Goal: Task Accomplishment & Management: Complete application form

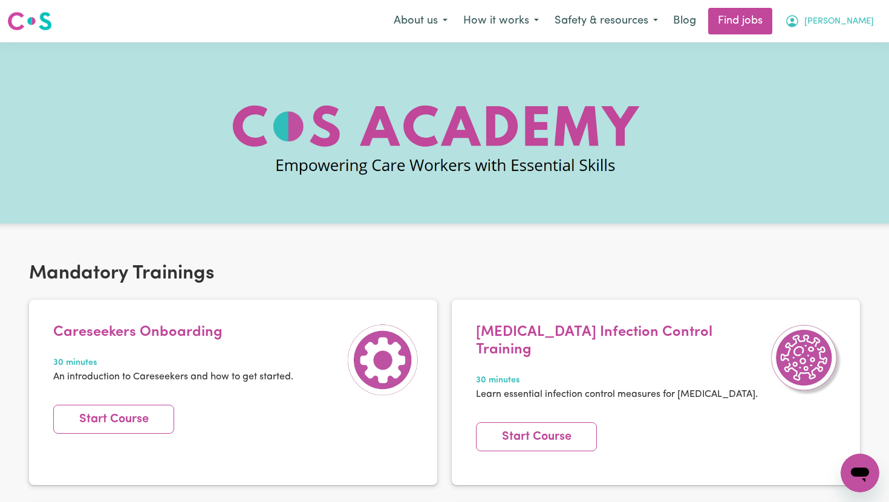
click at [799, 23] on icon "My Account" at bounding box center [792, 21] width 15 height 15
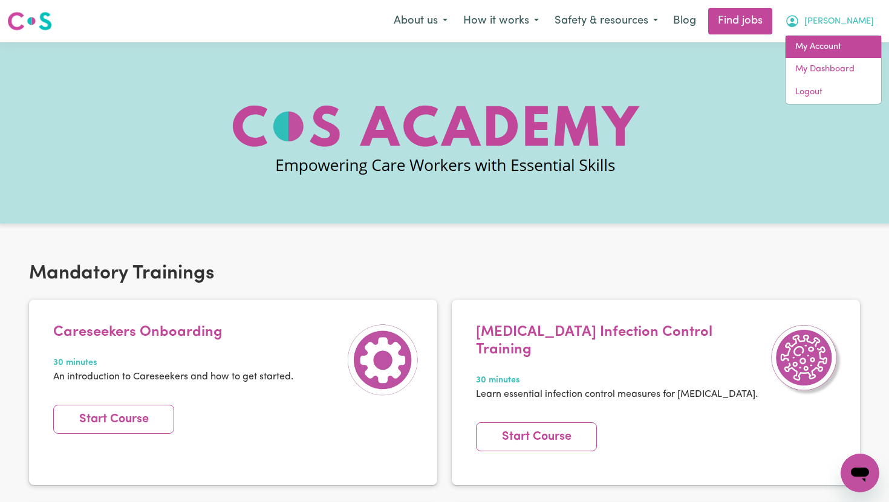
click at [831, 48] on link "My Account" at bounding box center [833, 47] width 96 height 23
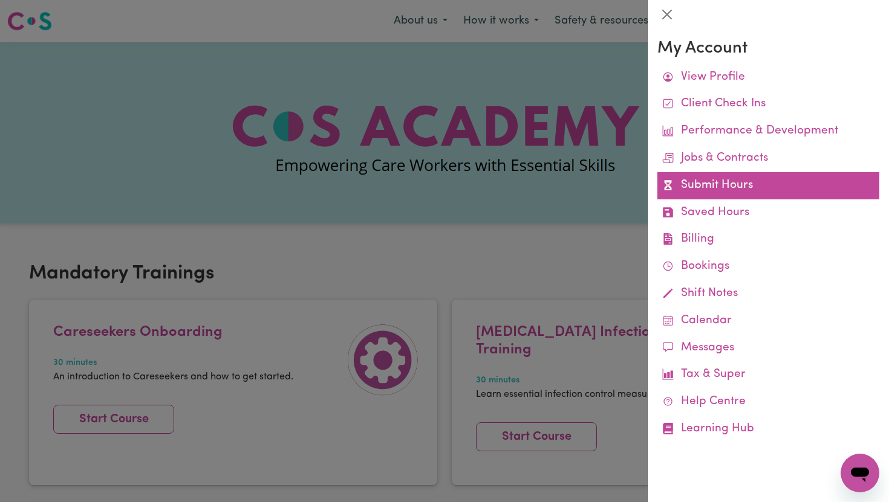
click at [721, 186] on link "Submit Hours" at bounding box center [768, 185] width 222 height 27
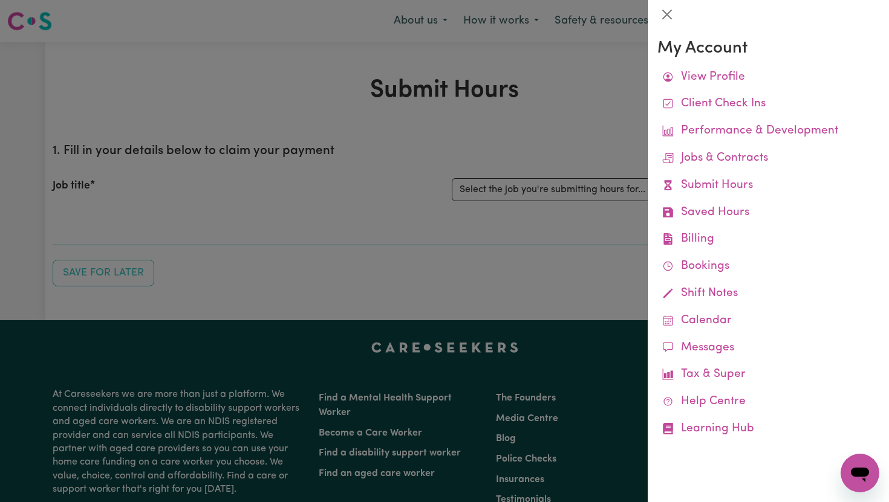
click at [572, 144] on div at bounding box center [444, 251] width 889 height 502
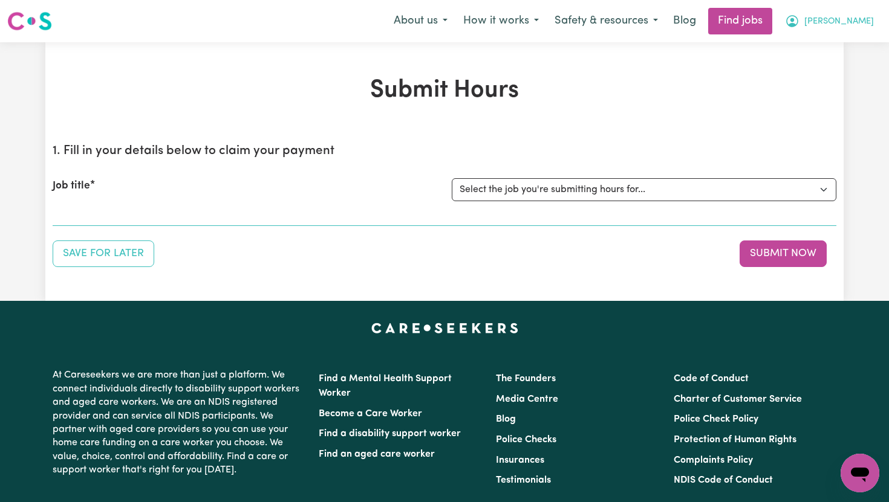
click at [858, 14] on button "[PERSON_NAME]" at bounding box center [829, 20] width 105 height 25
click at [860, 32] on button "[PERSON_NAME]" at bounding box center [829, 20] width 105 height 25
click at [860, 22] on span "[PERSON_NAME]" at bounding box center [839, 21] width 70 height 13
click at [848, 40] on link "My Account" at bounding box center [833, 47] width 96 height 23
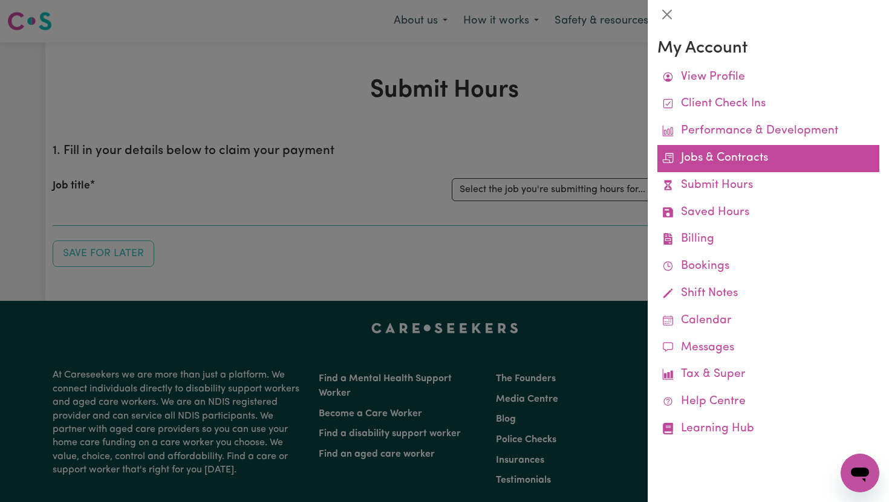
click at [768, 164] on link "Jobs & Contracts" at bounding box center [768, 158] width 222 height 27
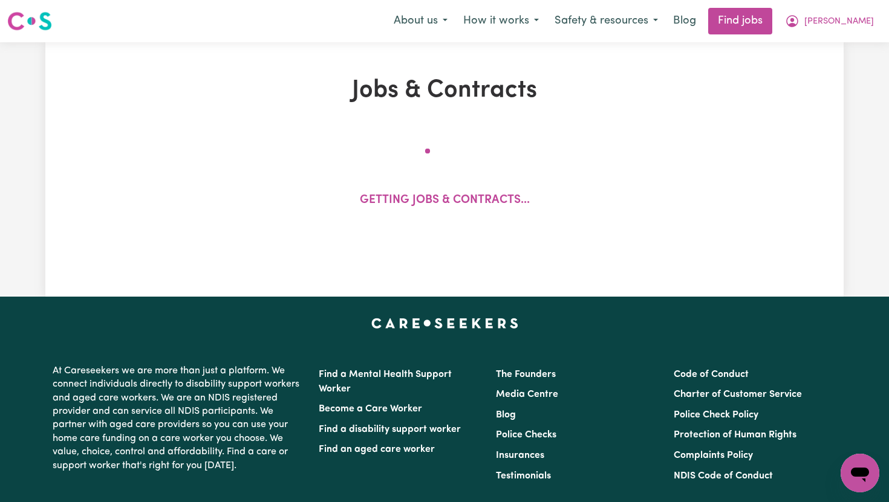
click at [855, 33] on div "About us How it works Safety & resources Blog Find jobs [PERSON_NAME]" at bounding box center [634, 21] width 496 height 27
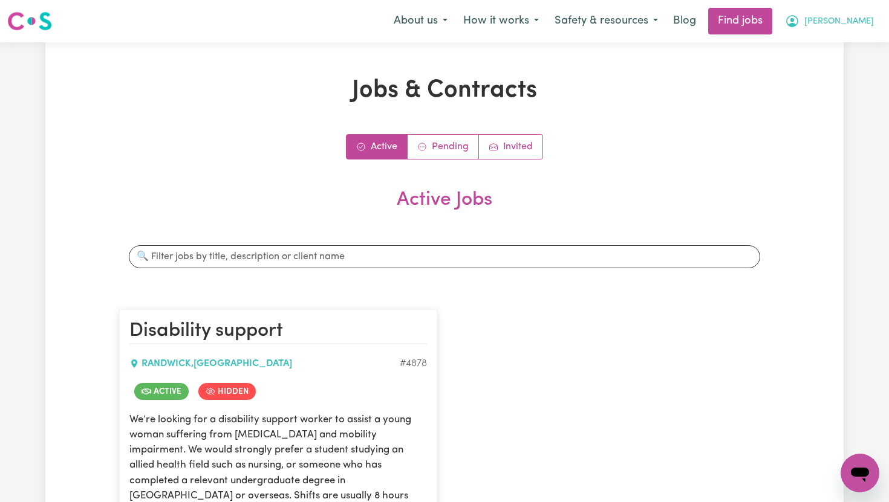
click at [855, 28] on span "[PERSON_NAME]" at bounding box center [839, 21] width 70 height 13
click at [857, 25] on span "[PERSON_NAME]" at bounding box center [839, 21] width 70 height 13
click at [852, 31] on button "[PERSON_NAME]" at bounding box center [829, 20] width 105 height 25
click at [844, 48] on link "My Account" at bounding box center [833, 47] width 96 height 23
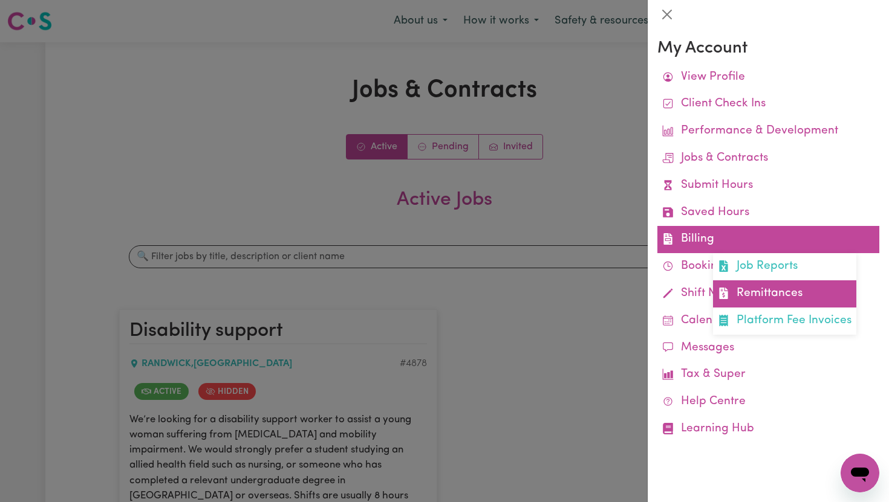
click at [747, 293] on link "Remittances" at bounding box center [784, 293] width 143 height 27
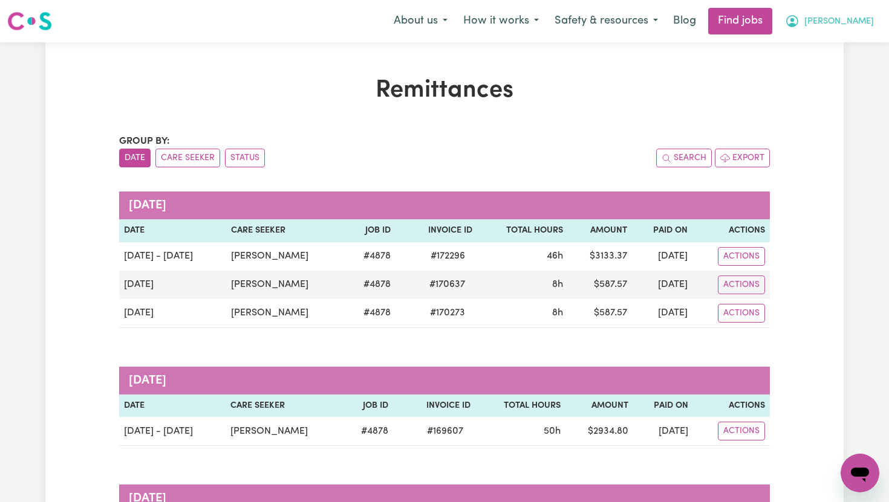
click at [855, 27] on span "[PERSON_NAME]" at bounding box center [839, 21] width 70 height 13
click at [832, 47] on link "My Account" at bounding box center [833, 47] width 96 height 23
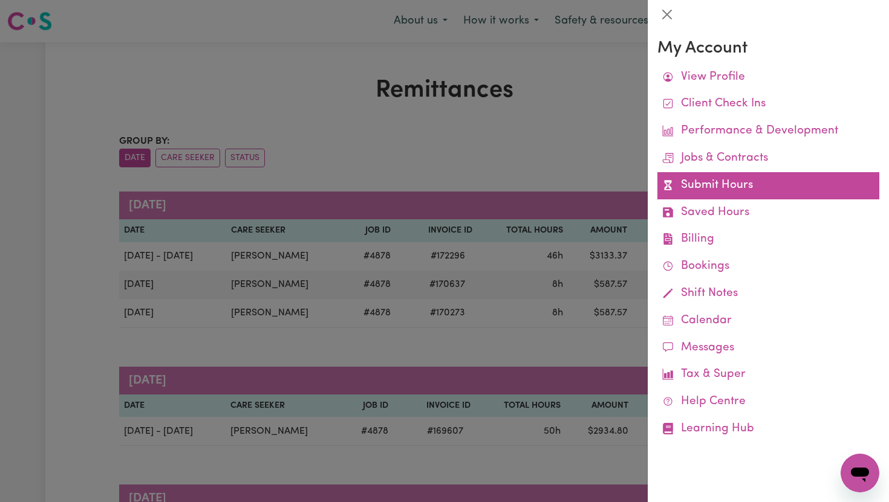
click at [761, 177] on link "Submit Hours" at bounding box center [768, 185] width 222 height 27
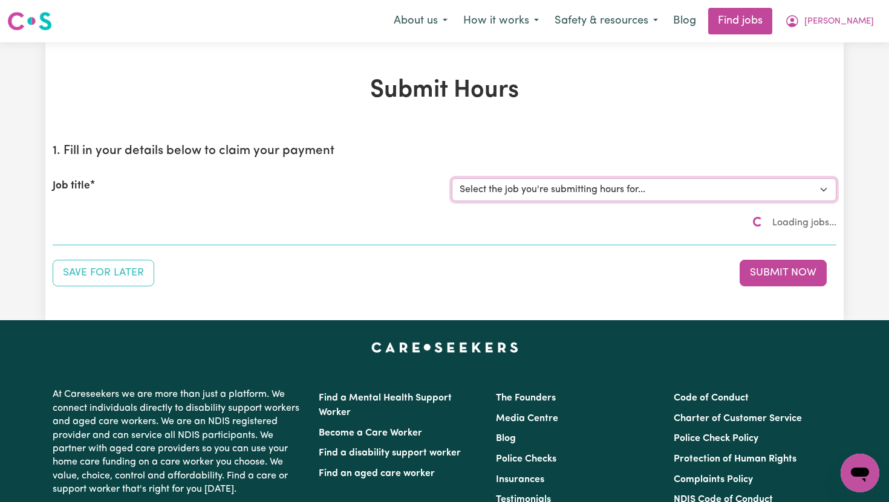
click at [632, 189] on select "Select the job you're submitting hours for... [[PERSON_NAME]] Disability support" at bounding box center [644, 189] width 384 height 23
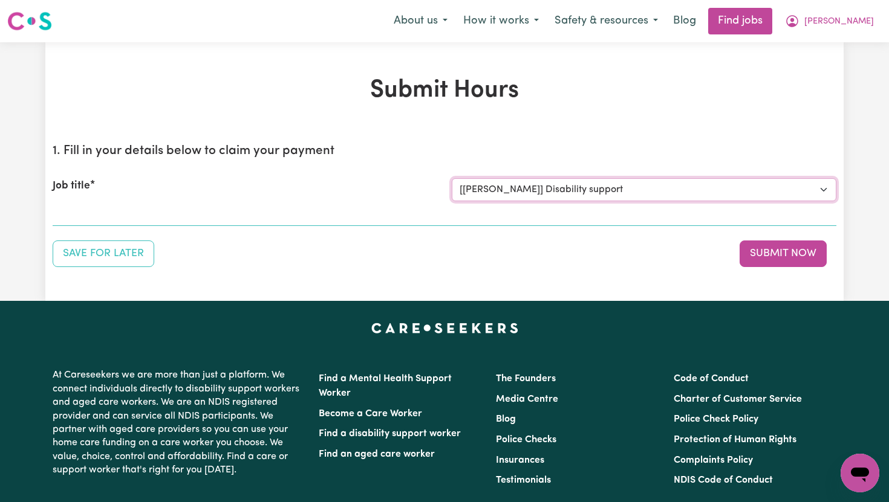
click at [452, 178] on select "Select the job you're submitting hours for... [[PERSON_NAME]] Disability support" at bounding box center [644, 189] width 384 height 23
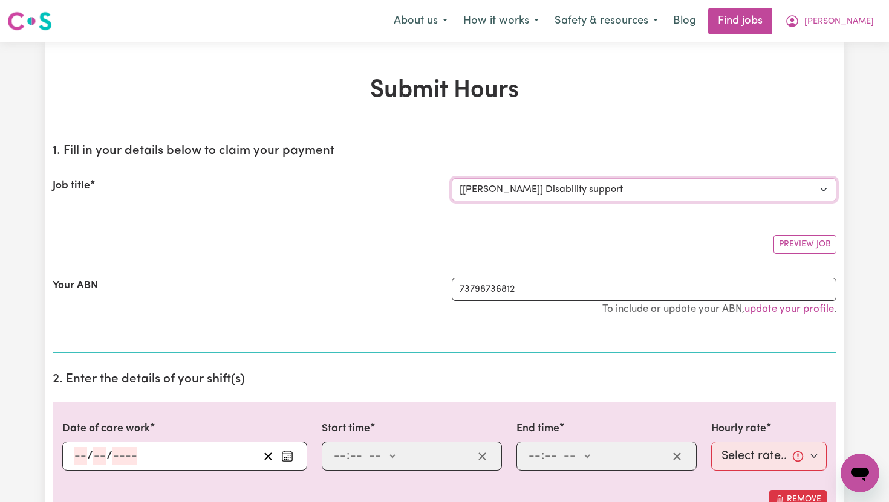
select select "0"
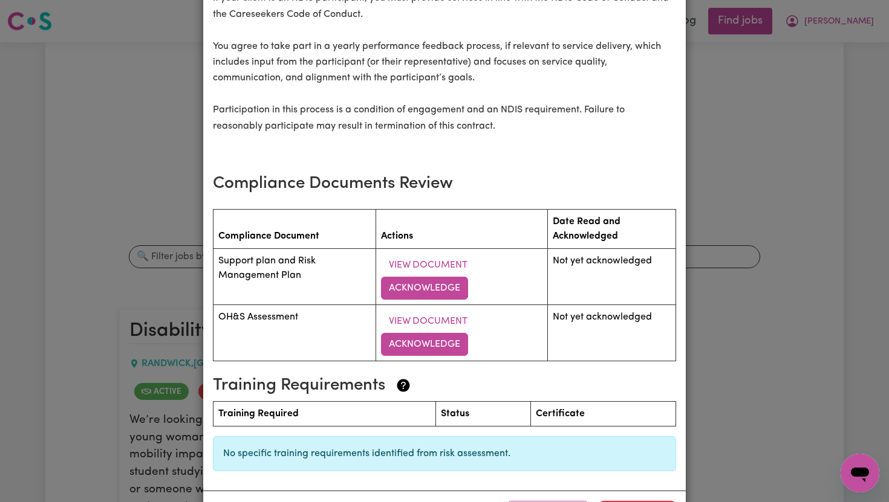
scroll to position [2028, 0]
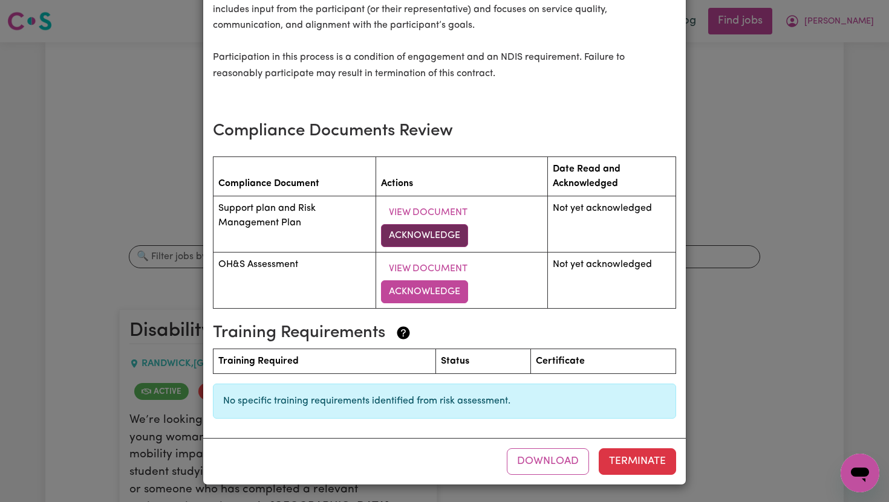
click at [452, 245] on button "Acknowledge" at bounding box center [424, 235] width 87 height 23
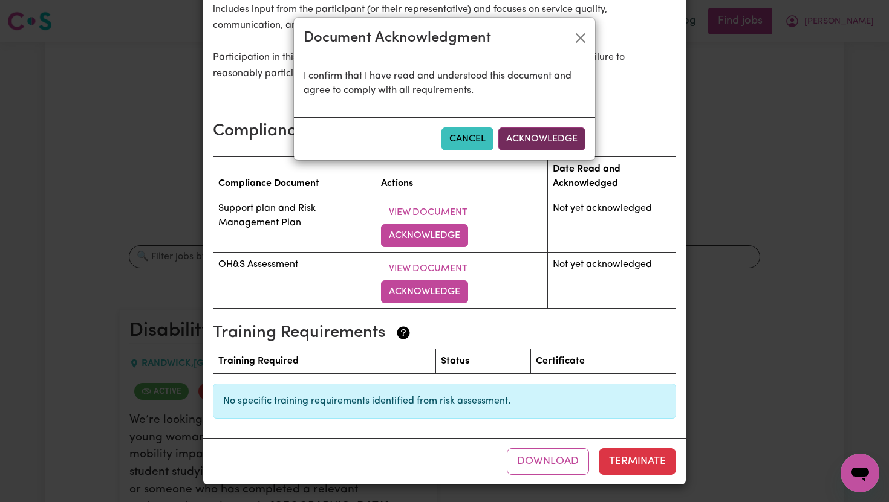
click at [557, 134] on button "Acknowledge" at bounding box center [541, 139] width 87 height 23
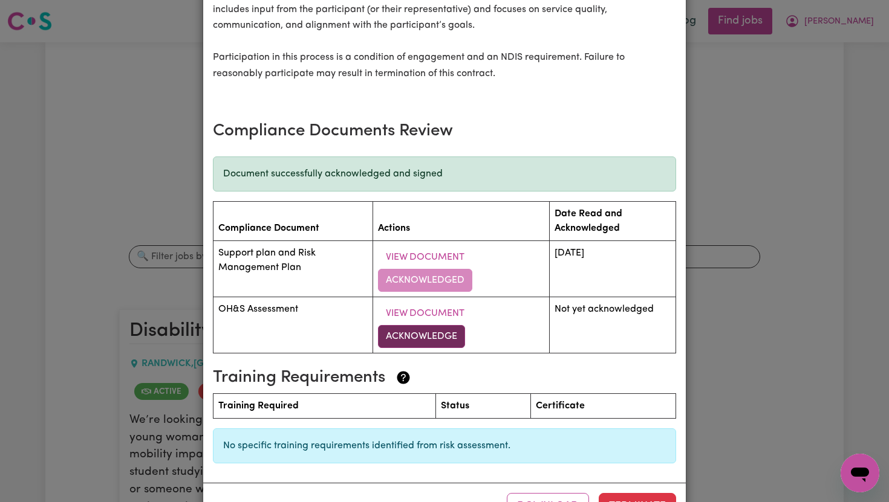
click at [428, 339] on button "Acknowledge" at bounding box center [421, 336] width 87 height 23
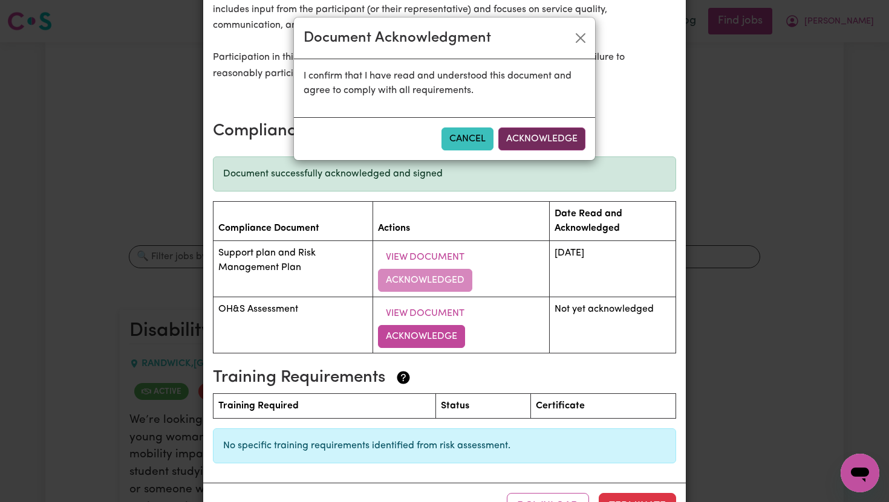
click at [568, 143] on button "Acknowledge" at bounding box center [541, 139] width 87 height 23
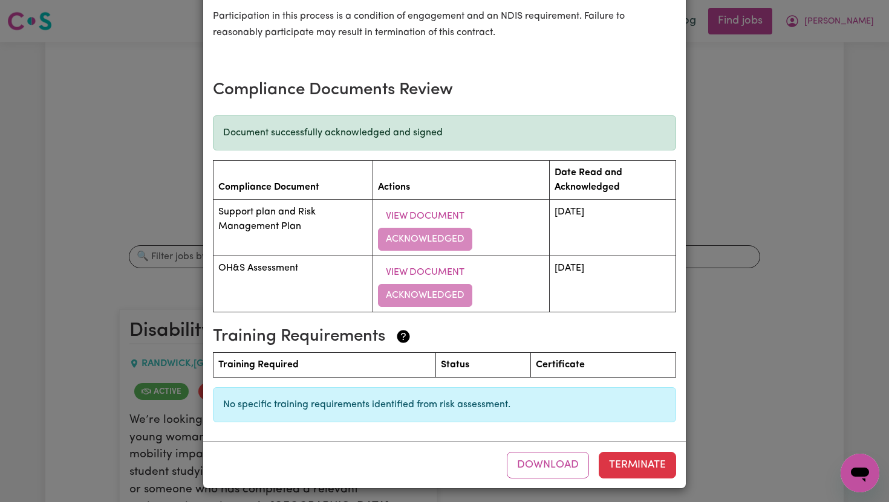
scroll to position [2070, 0]
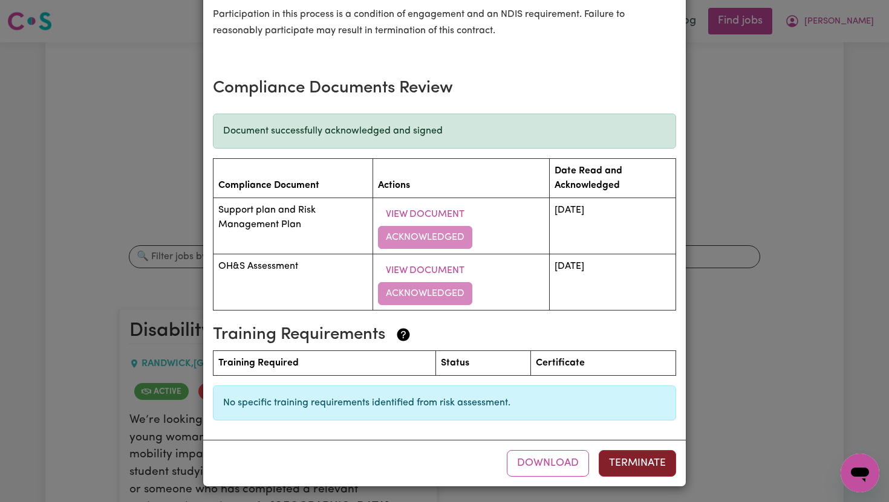
click at [631, 454] on button "Terminate" at bounding box center [636, 463] width 77 height 27
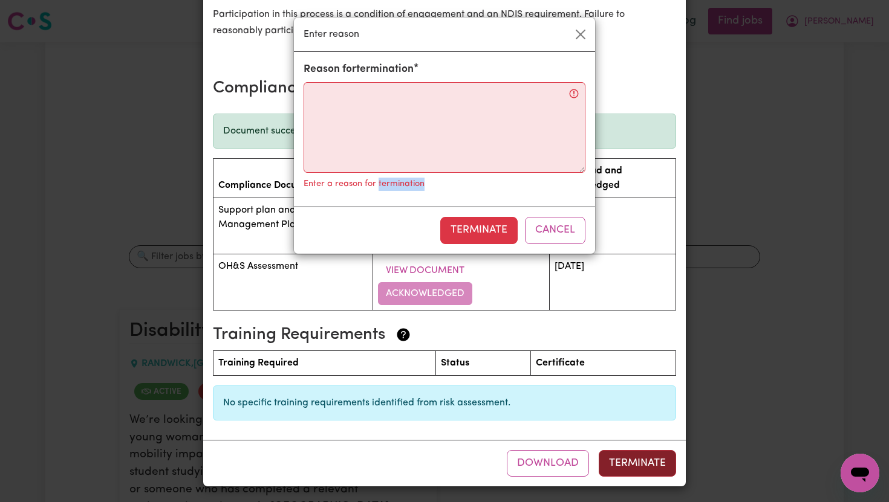
click at [527, 148] on div "Enter reason Reason for termination Enter a reason for termination Terminate Ca…" at bounding box center [444, 251] width 889 height 502
click at [556, 229] on button "Cancel" at bounding box center [555, 230] width 60 height 27
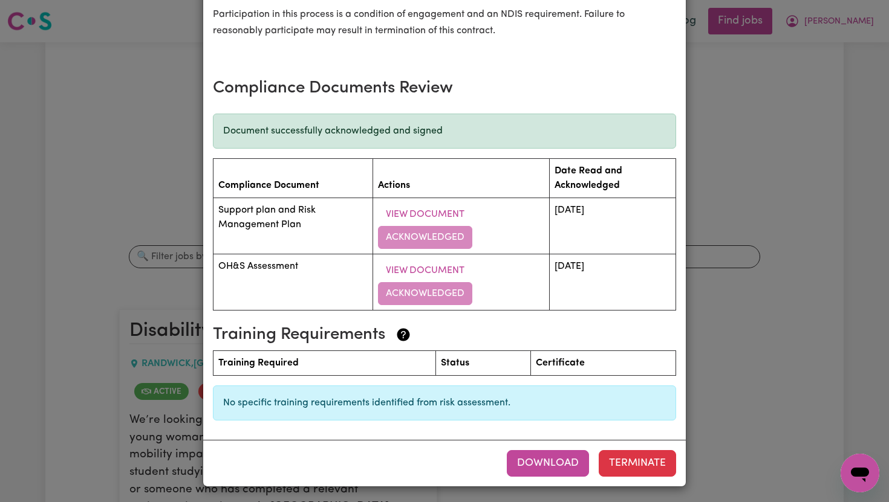
click at [552, 453] on button "Download" at bounding box center [548, 463] width 82 height 27
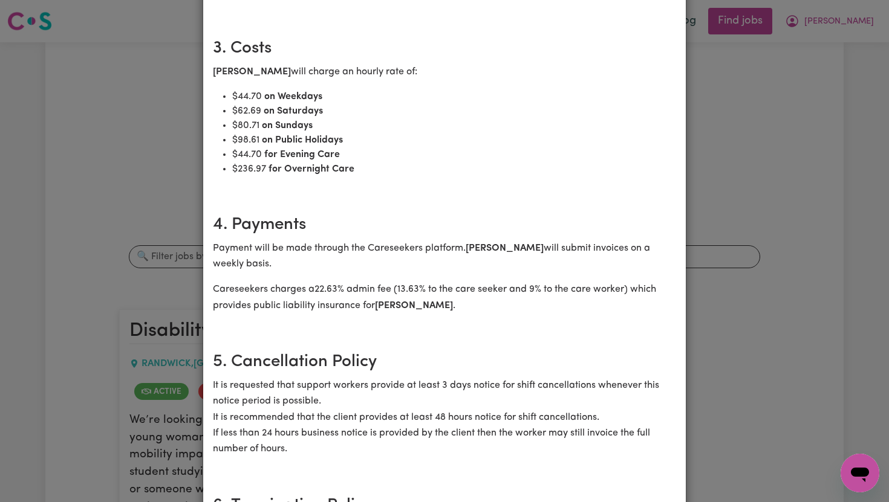
scroll to position [0, 0]
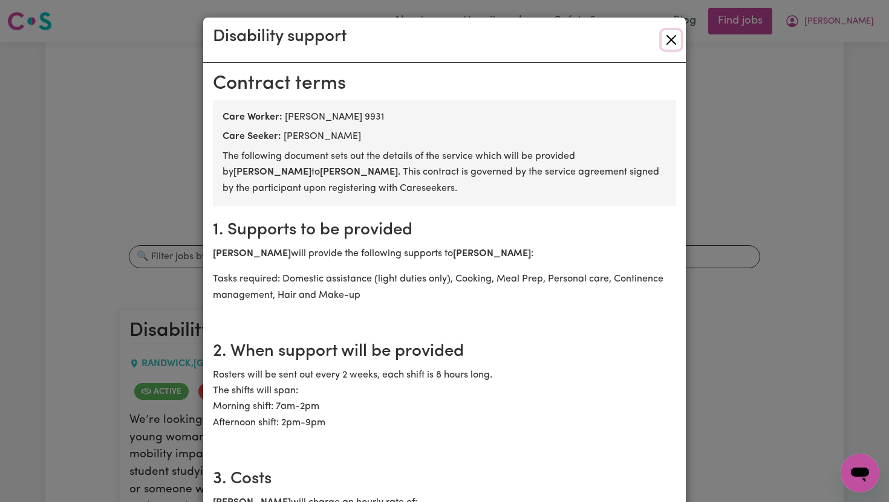
click at [667, 36] on button "Close" at bounding box center [670, 39] width 19 height 19
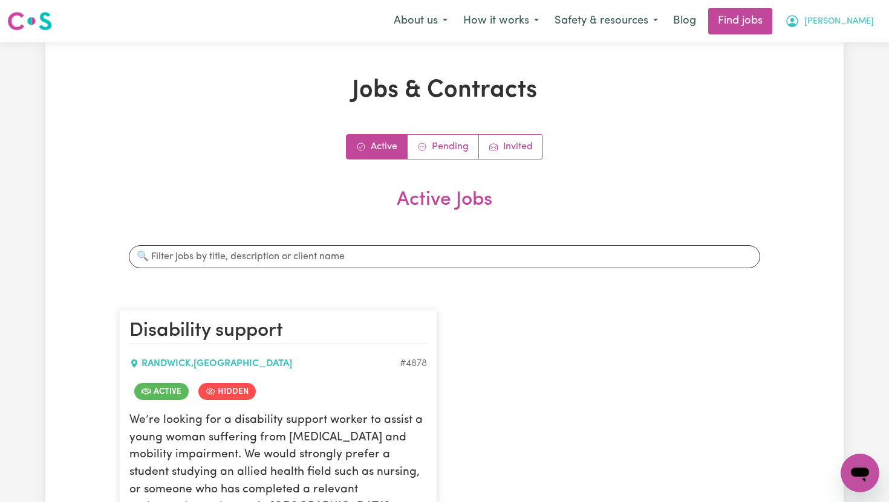
click at [852, 21] on span "[PERSON_NAME]" at bounding box center [839, 21] width 70 height 13
click at [843, 48] on link "My Account" at bounding box center [833, 47] width 96 height 23
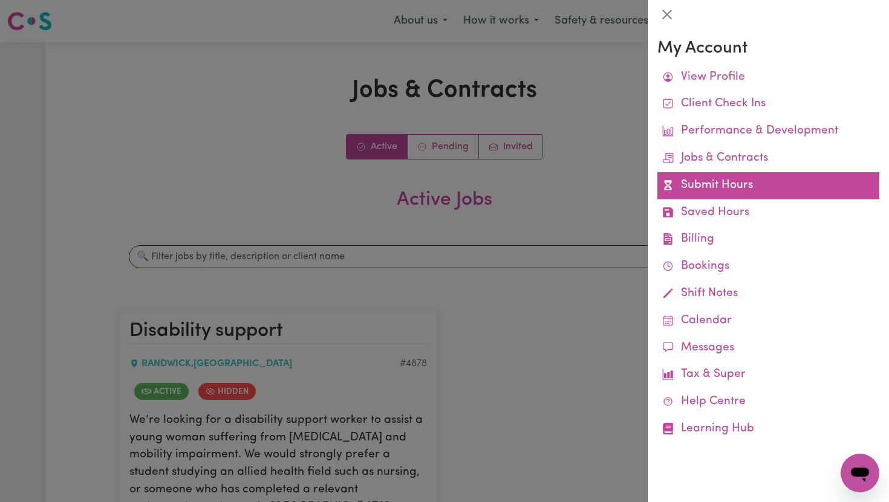
click at [753, 187] on link "Submit Hours" at bounding box center [768, 185] width 222 height 27
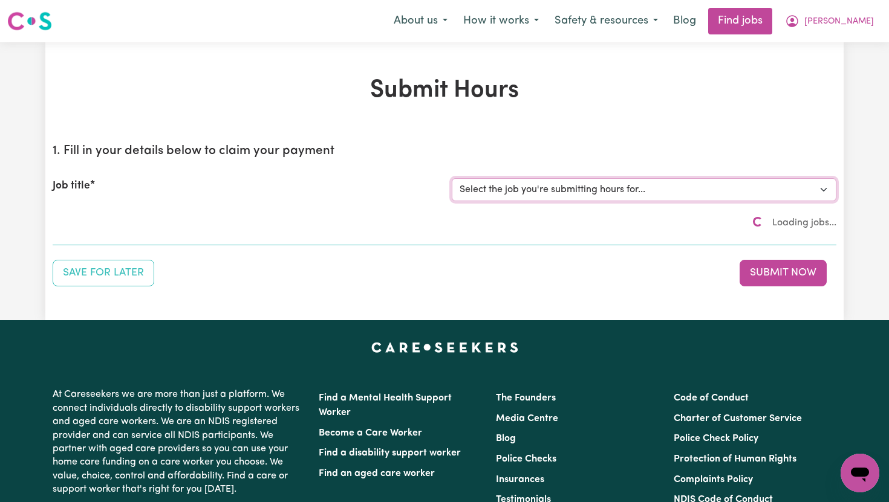
click at [682, 182] on select "Select the job you're submitting hours for... [[PERSON_NAME]] Disability support" at bounding box center [644, 189] width 384 height 23
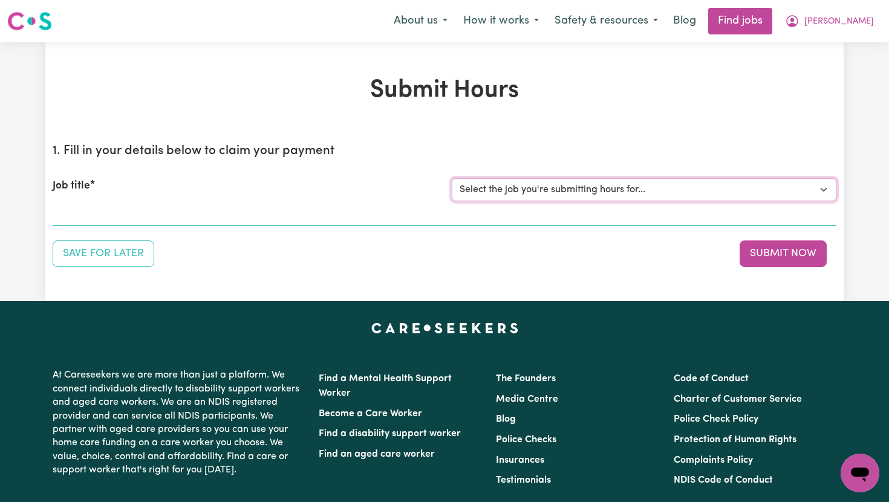
select select "4878"
click at [452, 178] on select "Select the job you're submitting hours for... [[PERSON_NAME]] Disability support" at bounding box center [644, 189] width 384 height 23
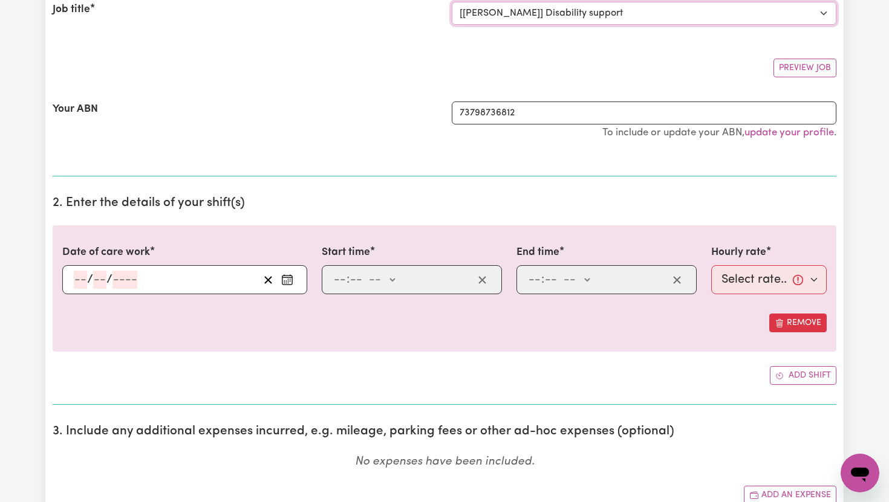
scroll to position [271, 0]
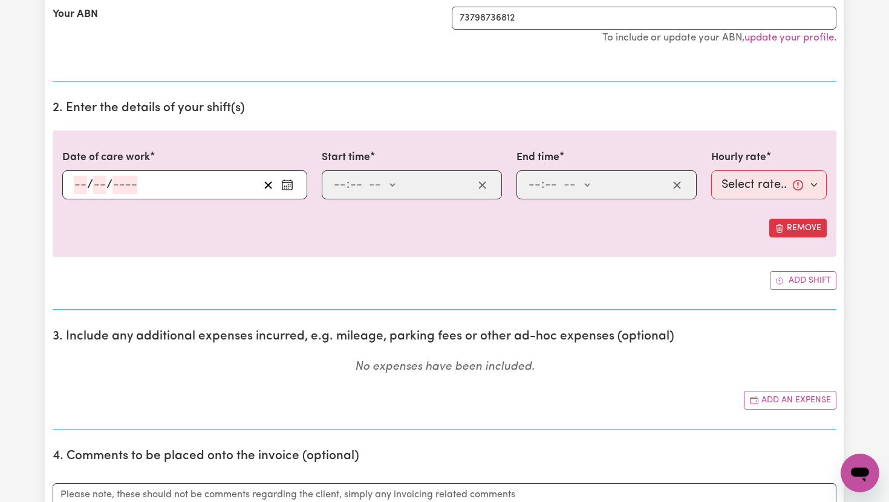
click at [152, 171] on div "/ /" at bounding box center [184, 184] width 245 height 29
click at [285, 184] on icon "Enter the date of care work" at bounding box center [287, 185] width 12 height 12
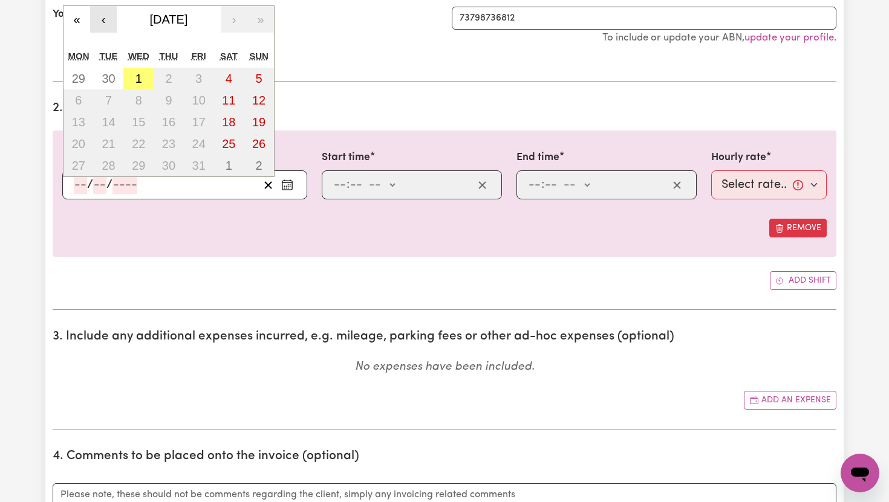
click at [106, 22] on button "‹" at bounding box center [103, 19] width 27 height 27
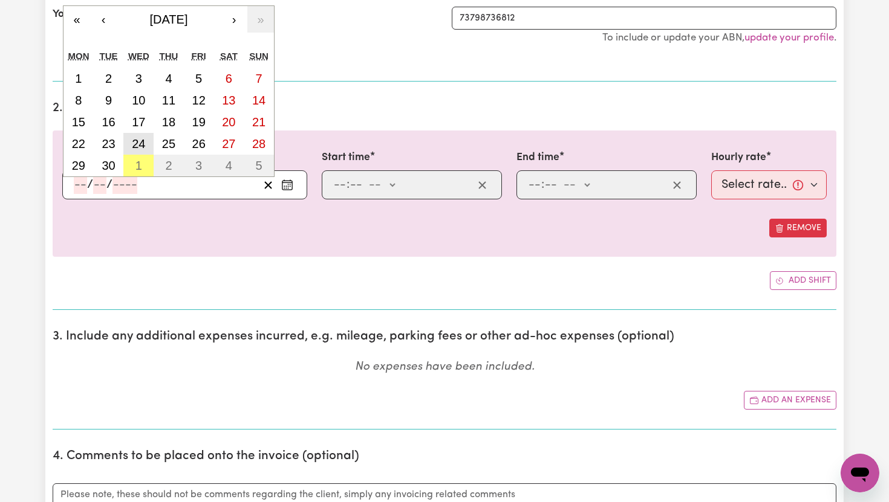
click at [139, 147] on abbr "24" at bounding box center [138, 143] width 13 height 13
type input "[DATE]"
type input "24"
type input "9"
type input "2025"
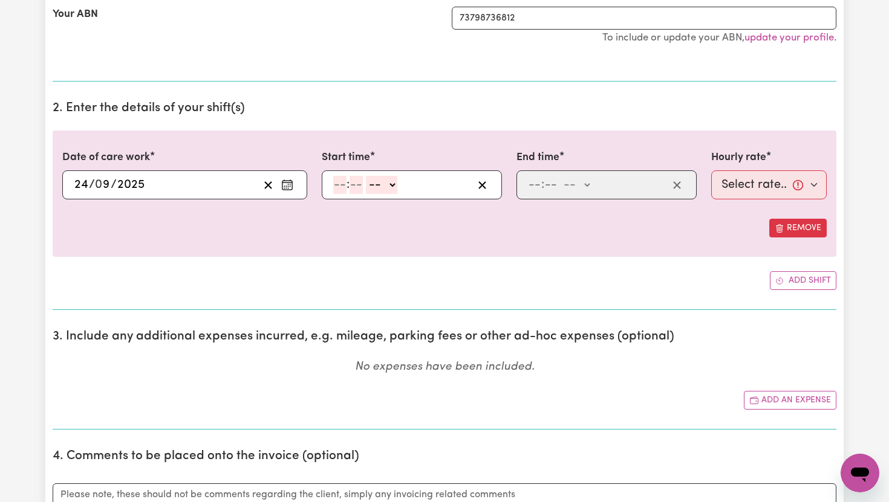
click at [340, 186] on input "number" at bounding box center [339, 185] width 13 height 18
type input "9"
type input "00"
click at [374, 193] on select "-- am pm" at bounding box center [379, 185] width 31 height 18
select select "am"
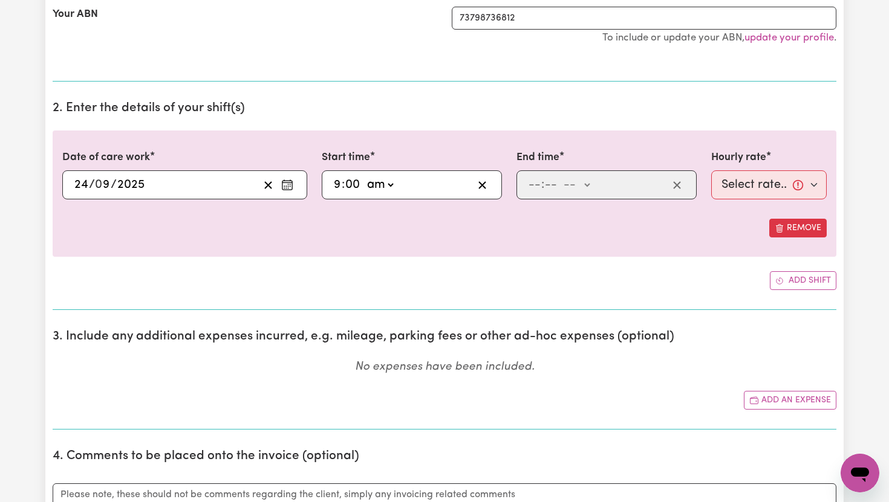
click at [365, 176] on select "-- am pm" at bounding box center [379, 185] width 31 height 18
type input "09:00"
type input "0"
click at [526, 186] on div ": -- am pm" at bounding box center [606, 184] width 180 height 29
click at [534, 183] on input "number" at bounding box center [534, 185] width 13 height 18
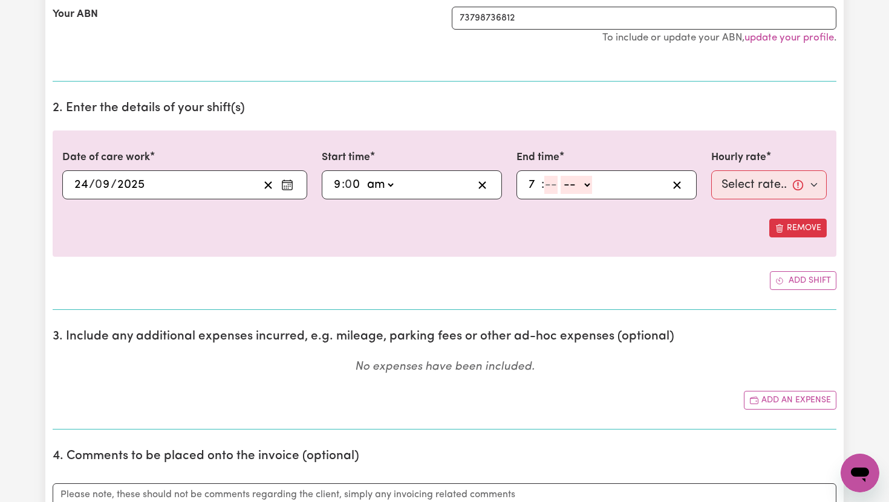
type input "7"
type input "00"
click at [557, 186] on span at bounding box center [556, 184] width 3 height 13
click at [578, 189] on select "-- am pm" at bounding box center [573, 185] width 31 height 18
select select "pm"
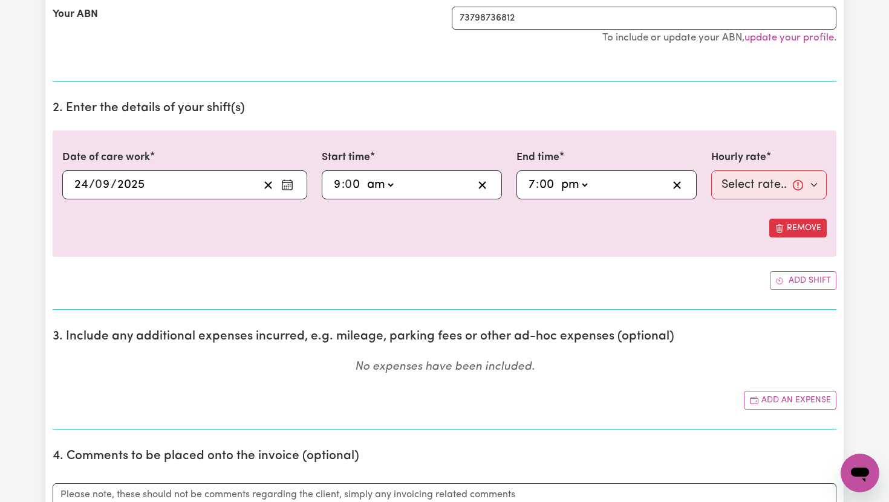
click at [559, 176] on select "-- am pm" at bounding box center [573, 185] width 31 height 18
type input "19:00"
type input "0"
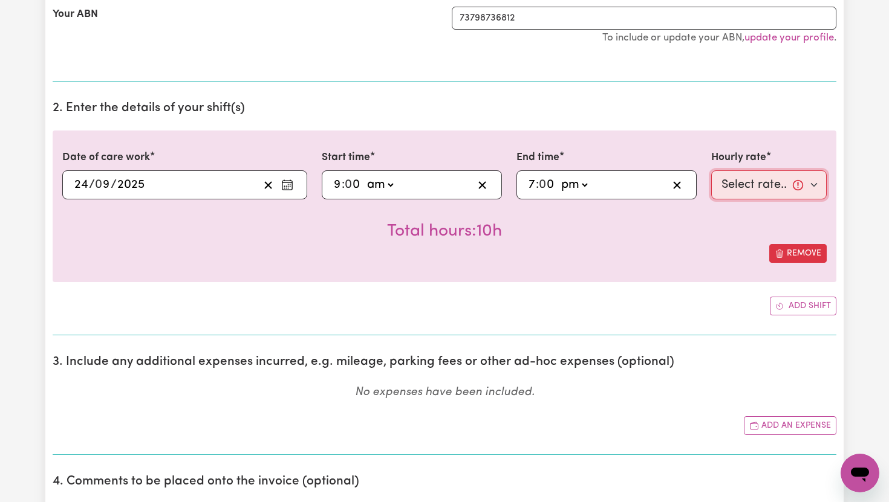
click at [742, 180] on select "Select rate... $44.70 (Weekday) $62.69 ([DATE]) $80.71 ([DATE]) $98.61 (Public …" at bounding box center [768, 184] width 115 height 29
select select "44.7-Weekday"
click at [711, 170] on select "Select rate... $44.70 (Weekday) $62.69 ([DATE]) $80.71 ([DATE]) $98.61 (Public …" at bounding box center [768, 184] width 115 height 29
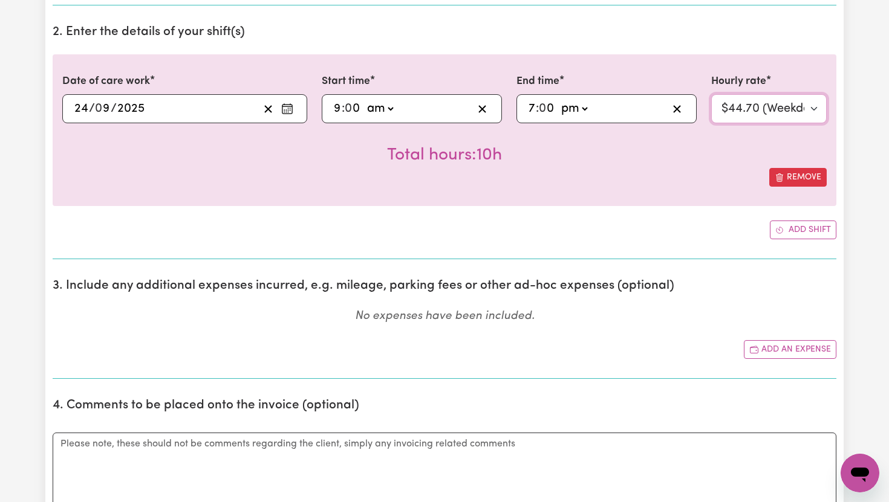
scroll to position [382, 0]
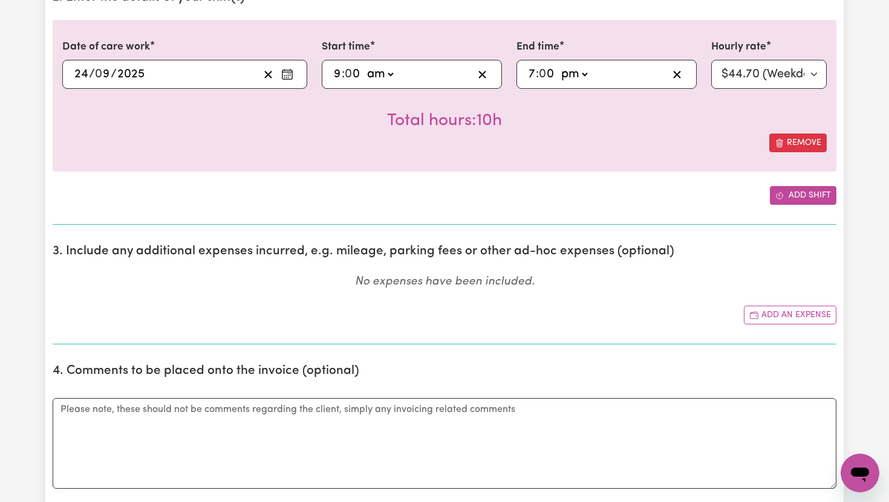
click at [783, 199] on button "Add shift" at bounding box center [803, 195] width 66 height 19
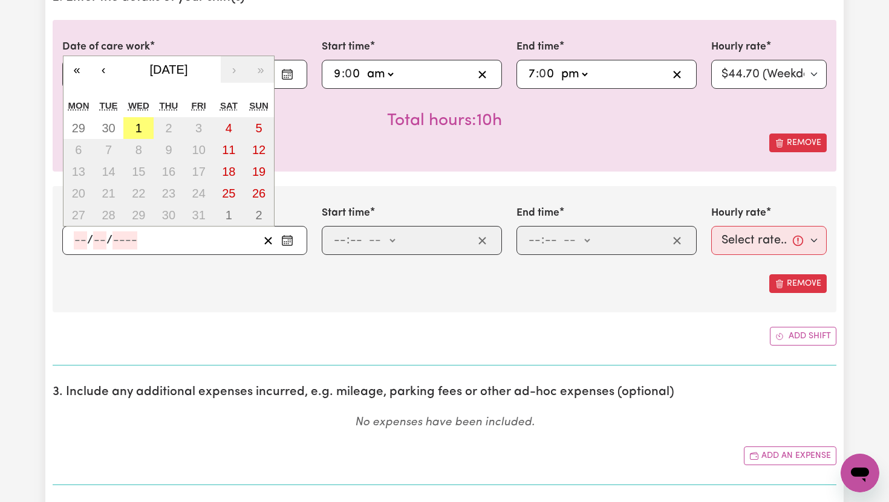
click at [80, 245] on input "number" at bounding box center [80, 241] width 13 height 18
click at [110, 66] on button "‹" at bounding box center [103, 69] width 27 height 27
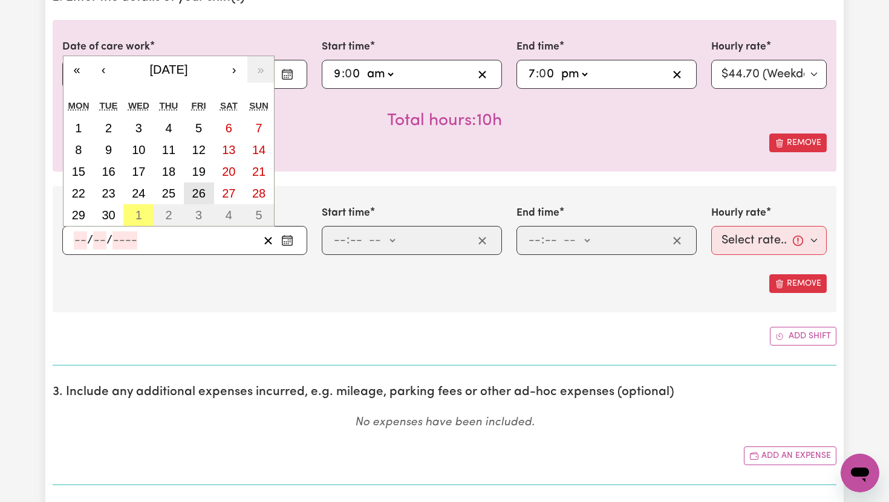
click at [203, 196] on abbr "26" at bounding box center [198, 193] width 13 height 13
type input "[DATE]"
type input "26"
type input "9"
type input "2025"
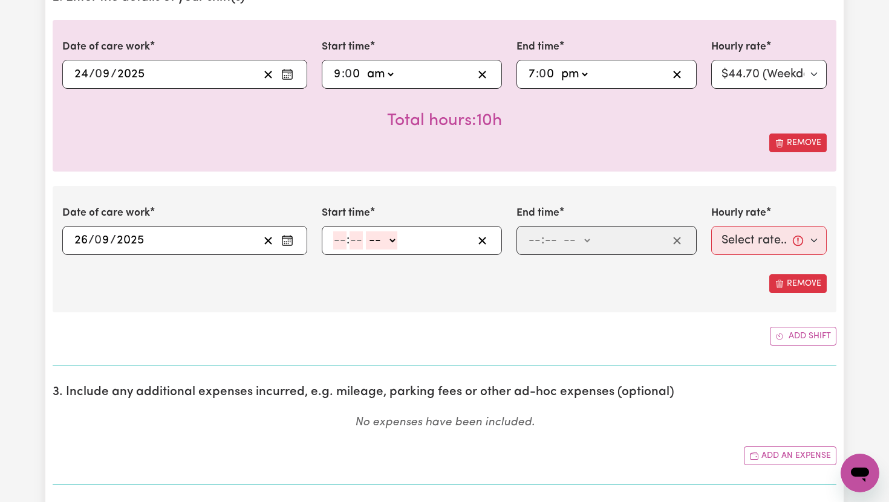
click at [329, 242] on div ": -- am pm" at bounding box center [412, 240] width 180 height 29
click at [333, 242] on input "number" at bounding box center [339, 241] width 13 height 18
type input "9"
click at [358, 245] on input "00" at bounding box center [353, 241] width 16 height 18
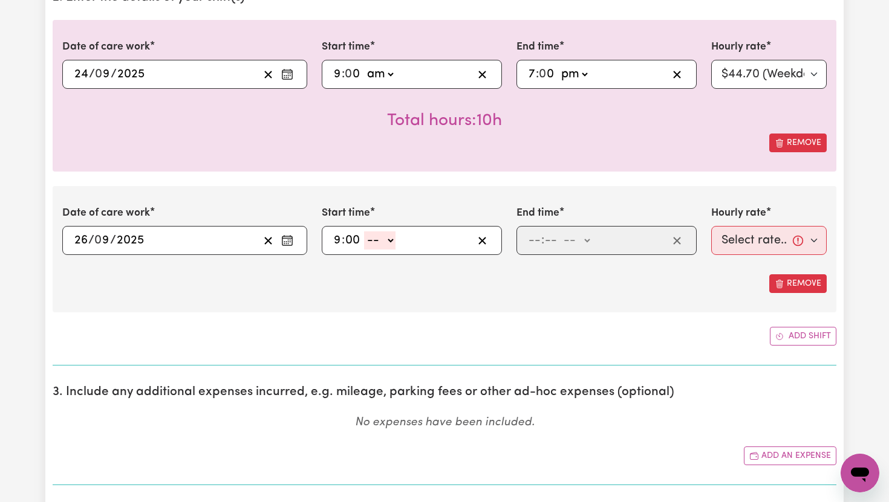
type input "00"
click at [372, 245] on select "-- am pm" at bounding box center [379, 241] width 31 height 18
select select "am"
click at [365, 232] on select "-- am pm" at bounding box center [379, 241] width 31 height 18
type input "09:00"
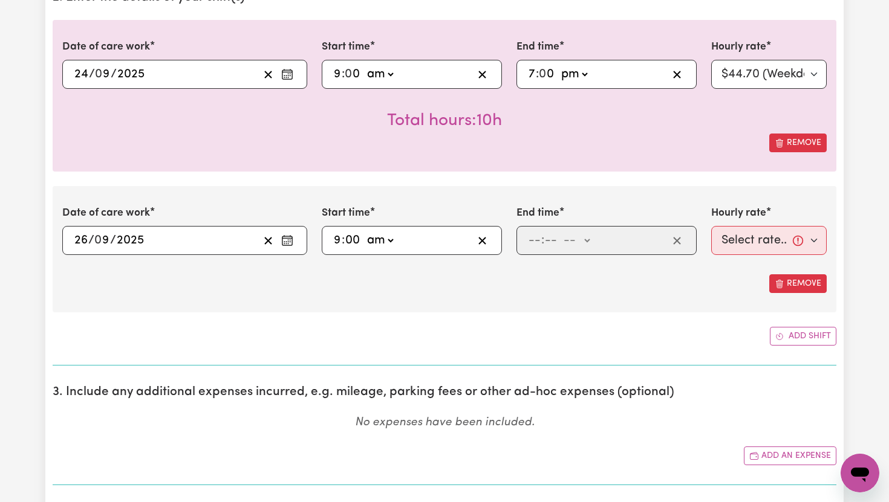
type input "0"
click at [526, 240] on div ": -- am pm" at bounding box center [606, 240] width 180 height 29
click at [530, 240] on input "number" at bounding box center [534, 241] width 13 height 18
type input "7"
type input "00"
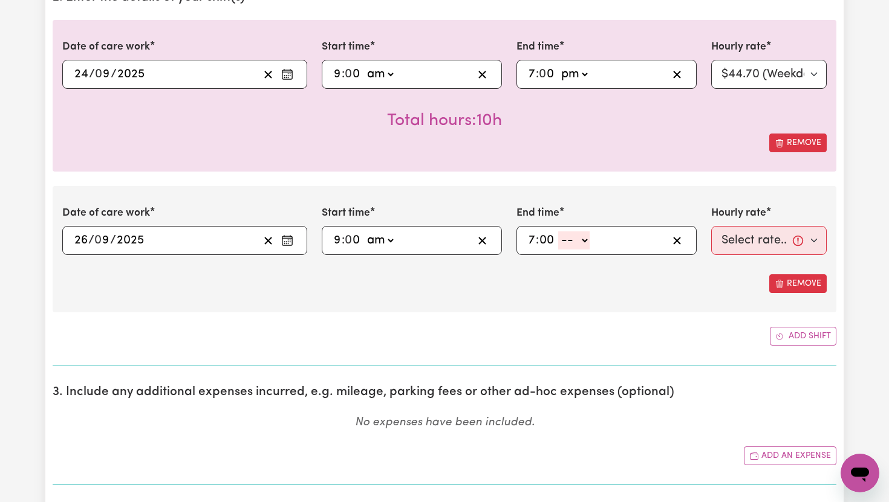
click at [582, 237] on select "-- am pm" at bounding box center [573, 241] width 31 height 18
select select "pm"
click at [559, 232] on select "-- am pm" at bounding box center [573, 241] width 31 height 18
type input "19:00"
type input "0"
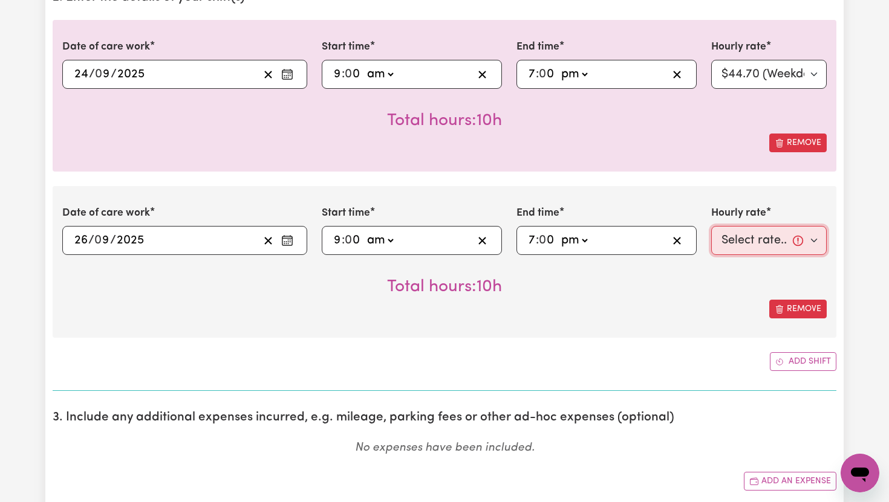
click at [750, 238] on select "Select rate... $44.70 (Weekday) $62.69 ([DATE]) $80.71 ([DATE]) $98.61 (Public …" at bounding box center [768, 240] width 115 height 29
select select "44.7-Weekday"
click at [711, 226] on select "Select rate... $44.70 (Weekday) $62.69 ([DATE]) $80.71 ([DATE]) $98.61 (Public …" at bounding box center [768, 240] width 115 height 29
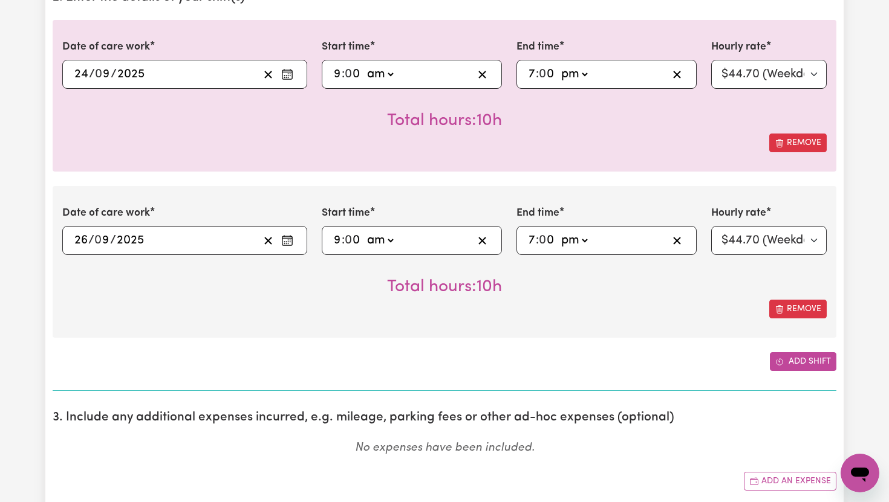
click at [793, 362] on button "Add shift" at bounding box center [803, 361] width 66 height 19
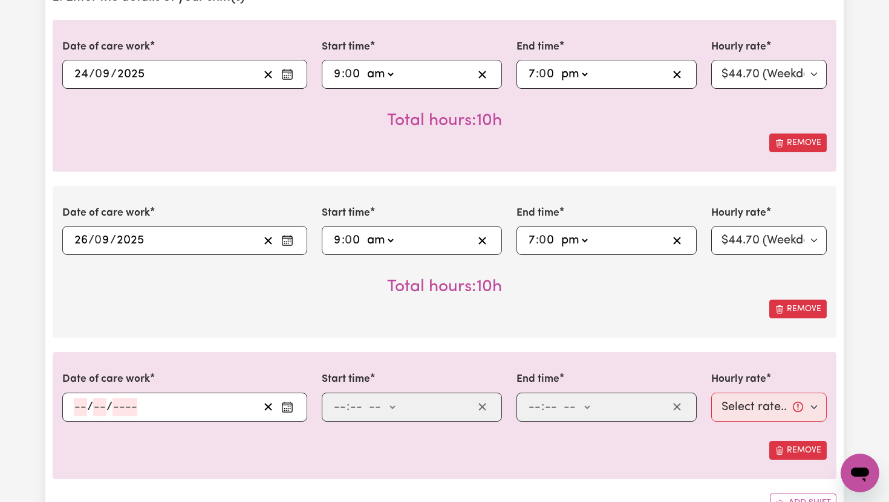
click at [288, 404] on icon "Enter the date of care work" at bounding box center [287, 407] width 12 height 12
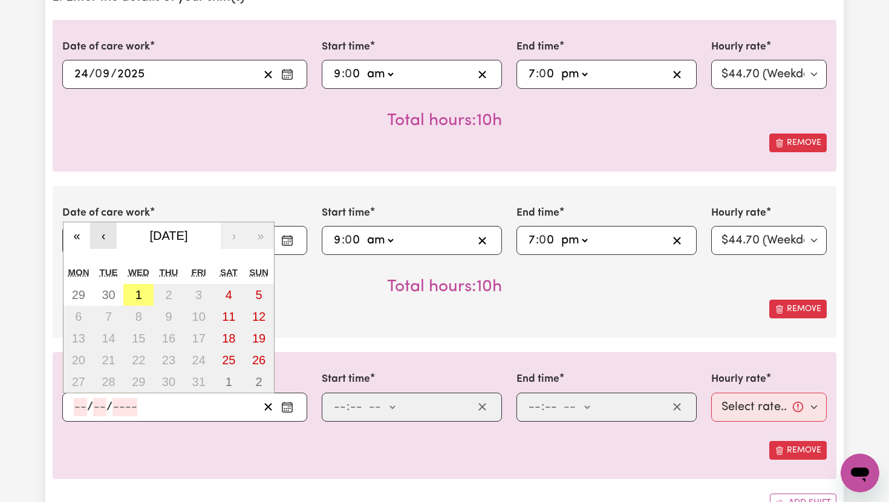
click at [108, 236] on button "‹" at bounding box center [103, 235] width 27 height 27
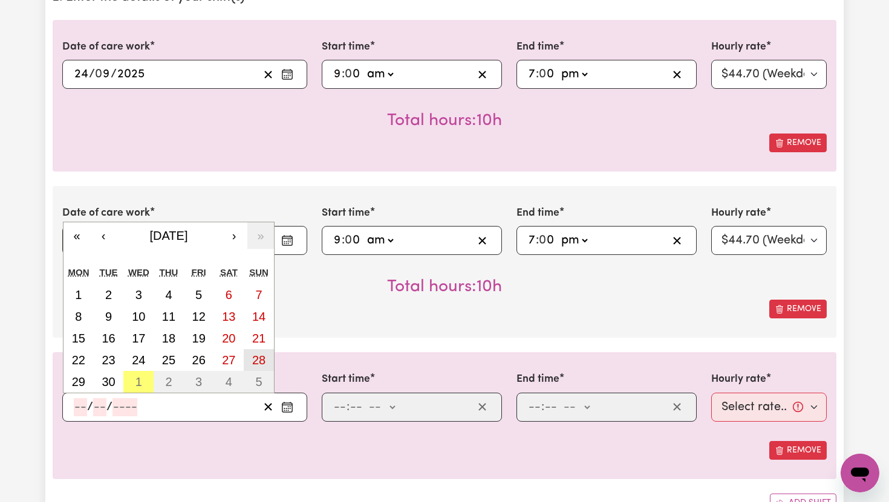
click at [259, 363] on abbr "28" at bounding box center [258, 360] width 13 height 13
type input "[DATE]"
type input "28"
type input "9"
type input "2025"
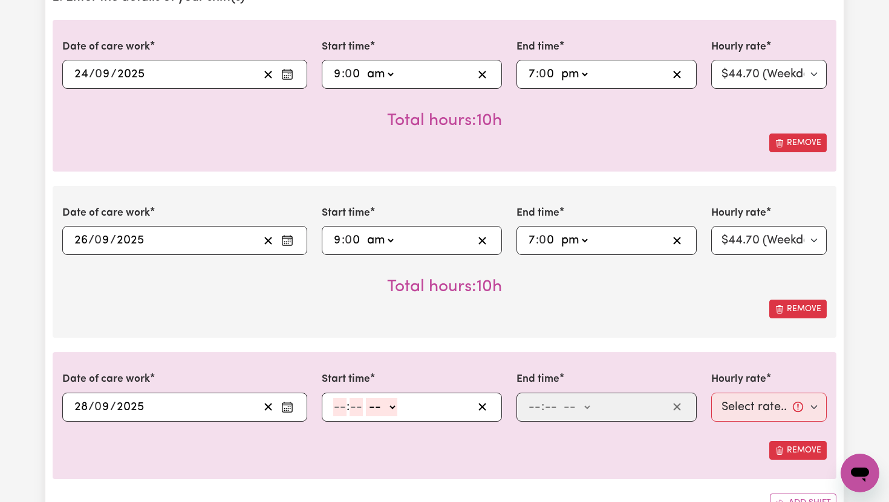
click at [342, 406] on input "number" at bounding box center [339, 407] width 13 height 18
type input "9"
type input "00"
click at [386, 413] on select "-- am pm" at bounding box center [379, 407] width 31 height 18
select select "am"
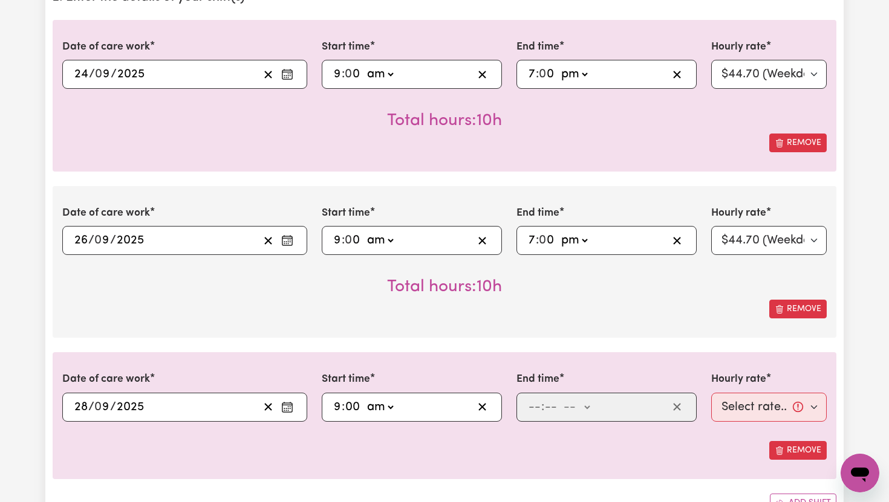
click at [365, 398] on select "-- am pm" at bounding box center [379, 407] width 31 height 18
type input "09:00"
type input "0"
click at [528, 412] on input "number" at bounding box center [534, 407] width 13 height 18
type input "7"
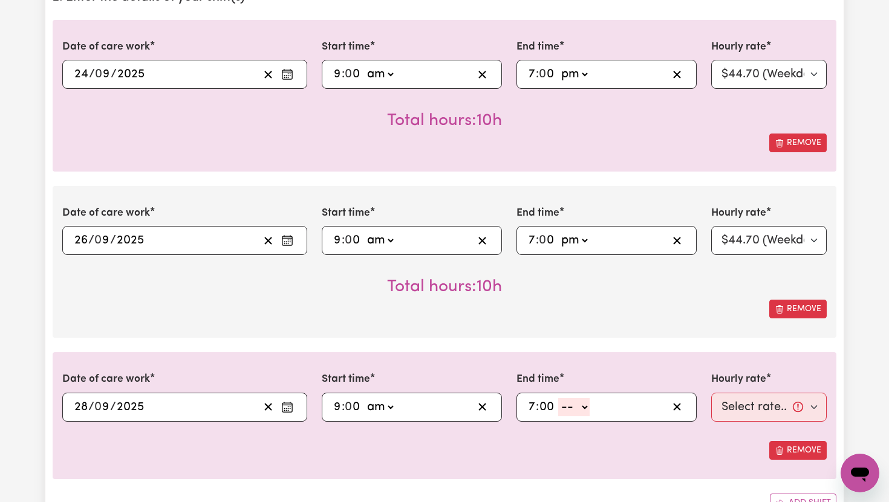
type input "00"
click at [563, 403] on select "-- am pm" at bounding box center [573, 407] width 31 height 18
select select "pm"
click at [559, 398] on select "-- am pm" at bounding box center [573, 407] width 31 height 18
type input "19:00"
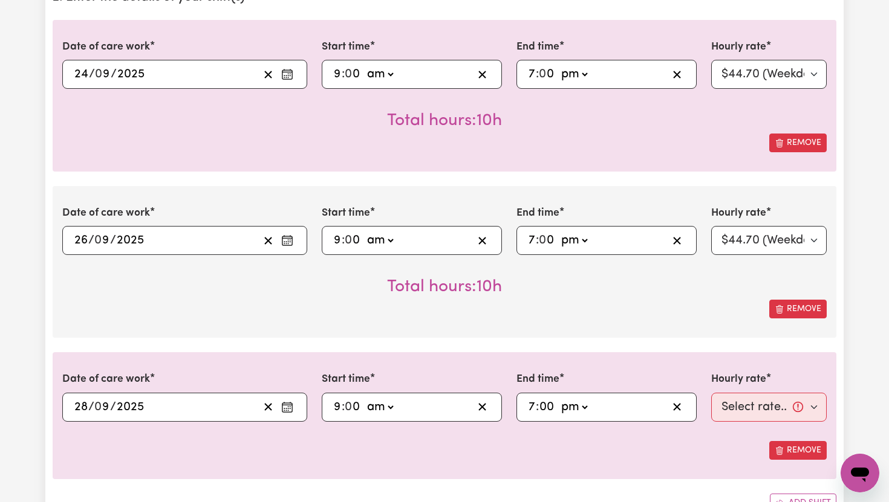
type input "0"
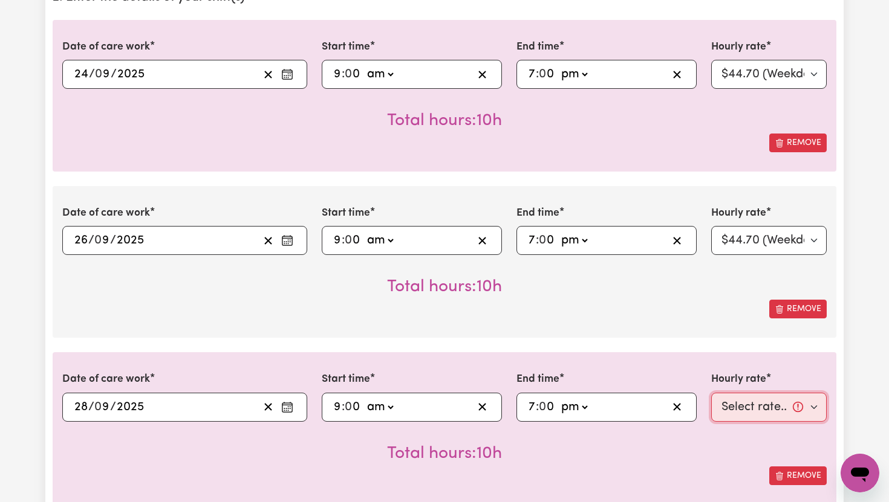
click at [740, 397] on select "Select rate... $44.70 (Weekday) $62.69 ([DATE]) $80.71 ([DATE]) $98.61 (Public …" at bounding box center [768, 407] width 115 height 29
select select "80.71-[DATE]"
click at [711, 393] on select "Select rate... $44.70 (Weekday) $62.69 ([DATE]) $80.71 ([DATE]) $98.61 (Public …" at bounding box center [768, 407] width 115 height 29
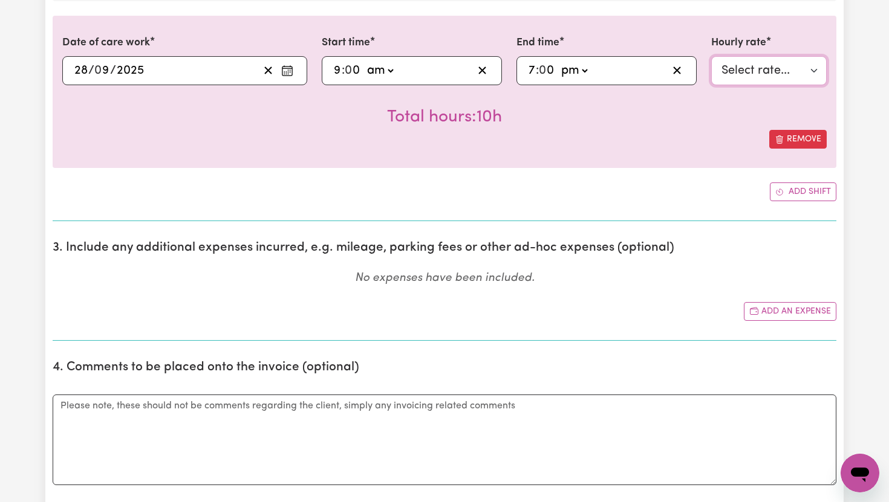
scroll to position [807, 0]
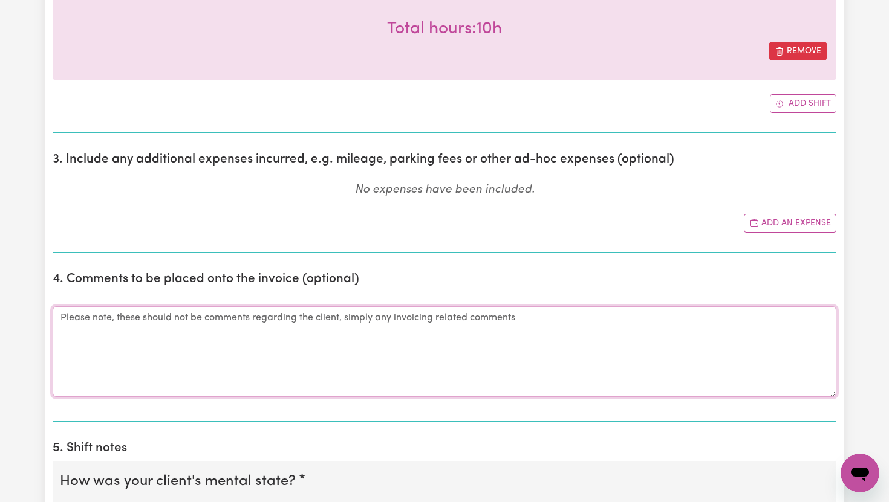
click at [606, 348] on textarea "Comments" at bounding box center [444, 351] width 783 height 91
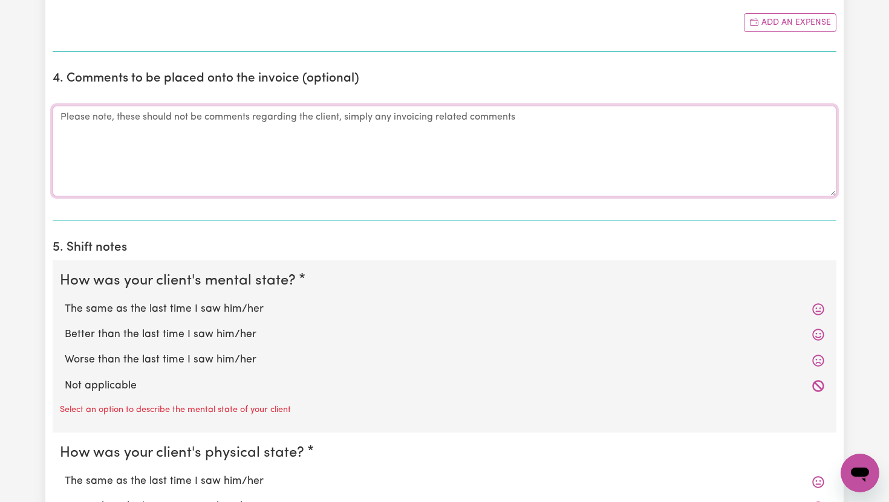
scroll to position [1182, 0]
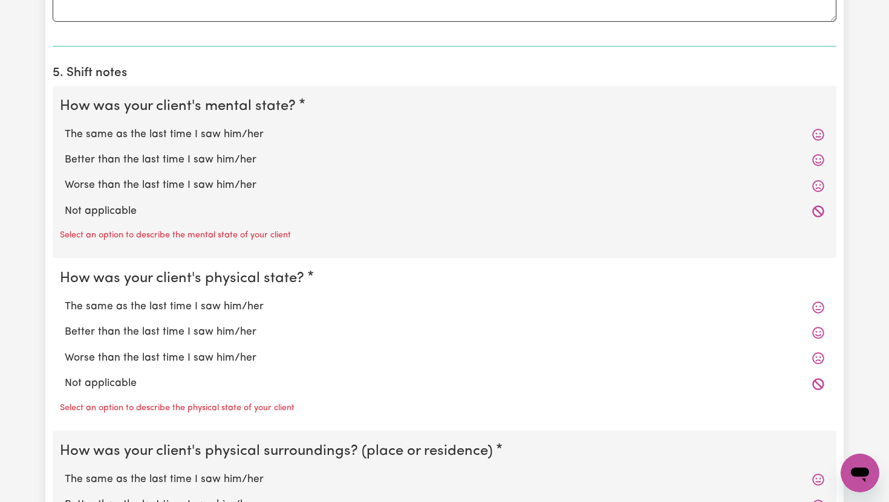
click at [733, 125] on div "The same as the last time I saw him/her" at bounding box center [444, 134] width 769 height 25
click at [542, 125] on div "The same as the last time I saw him/her" at bounding box center [444, 134] width 769 height 25
click at [193, 135] on label "The same as the last time I saw him/her" at bounding box center [444, 135] width 759 height 16
click at [65, 127] on input "The same as the last time I saw him/her" at bounding box center [64, 126] width 1 height 1
radio input "true"
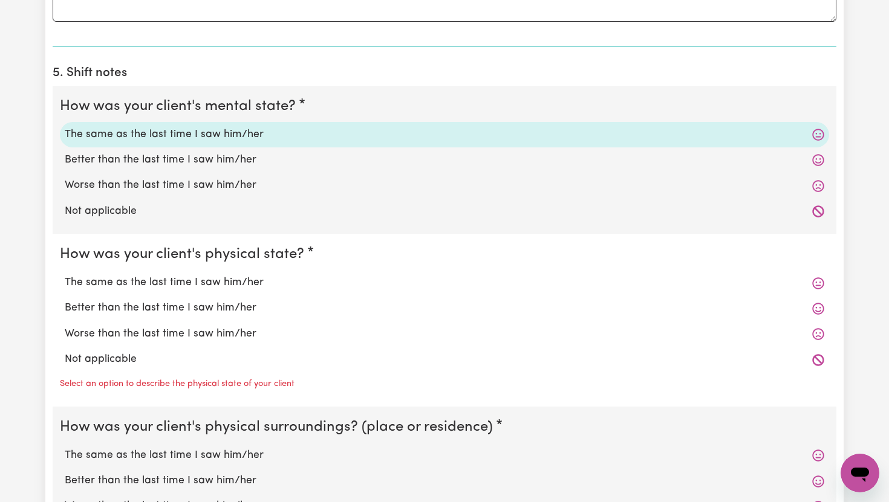
click at [216, 281] on label "The same as the last time I saw him/her" at bounding box center [444, 283] width 759 height 16
click at [65, 275] on input "The same as the last time I saw him/her" at bounding box center [64, 274] width 1 height 1
radio input "true"
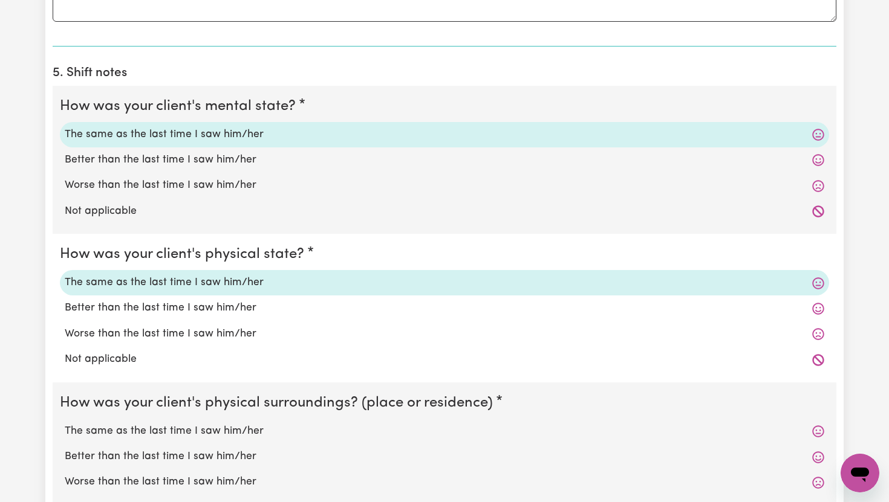
click at [199, 425] on label "The same as the last time I saw him/her" at bounding box center [444, 432] width 759 height 16
click at [65, 424] on input "The same as the last time I saw him/her" at bounding box center [64, 423] width 1 height 1
radio input "true"
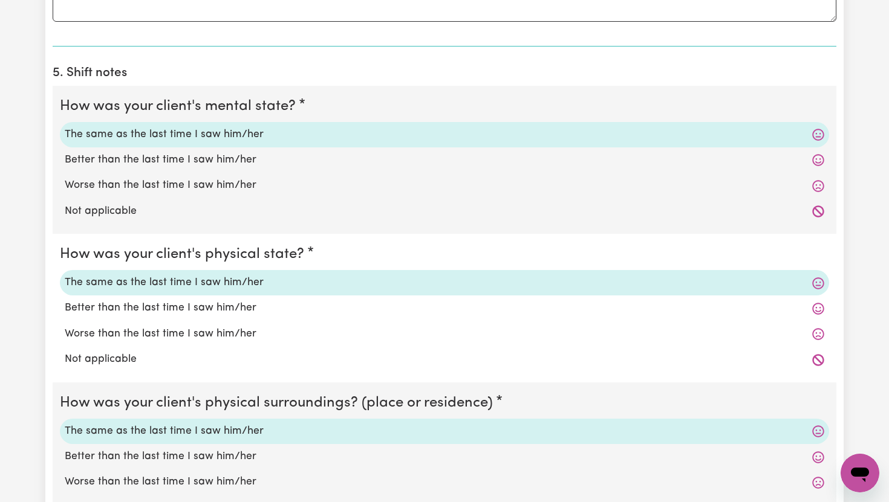
scroll to position [1480, 0]
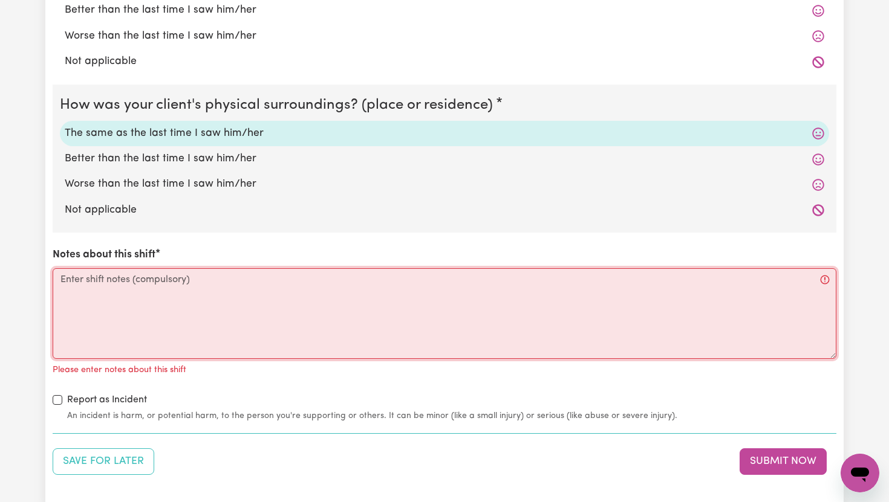
click at [208, 316] on textarea "Notes about this shift" at bounding box center [444, 313] width 783 height 91
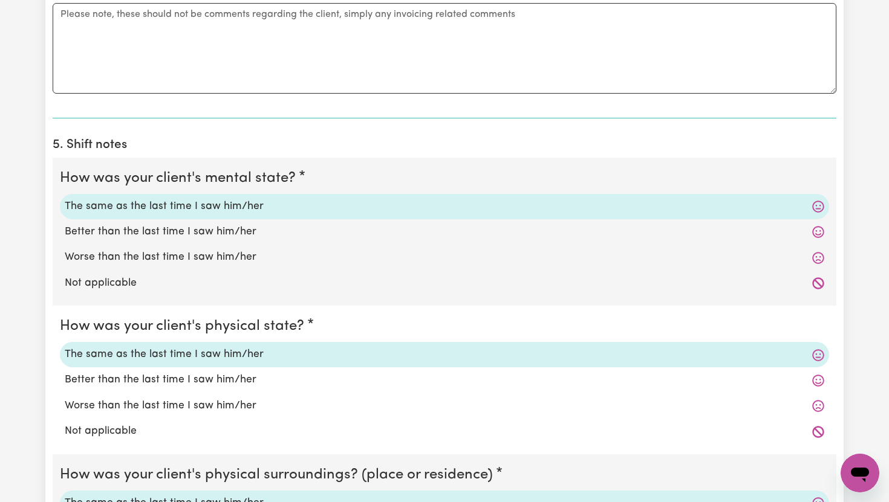
scroll to position [1656, 0]
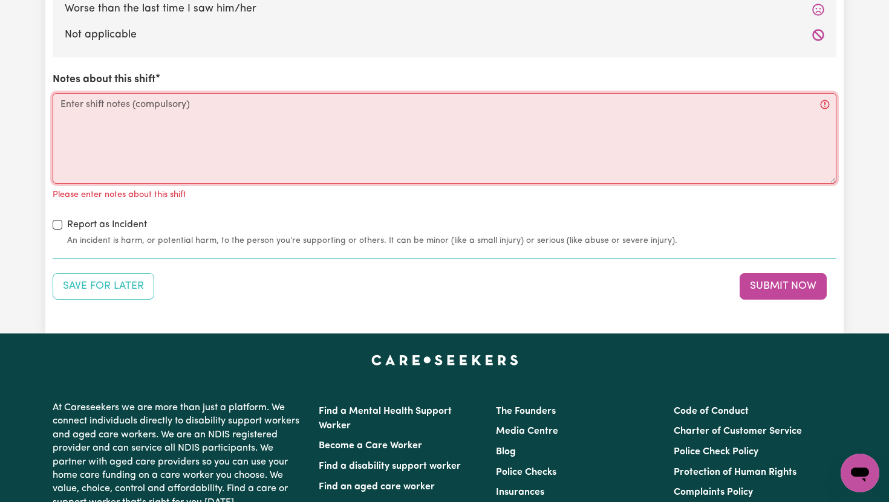
click at [220, 116] on textarea "Notes about this shift" at bounding box center [444, 138] width 783 height 91
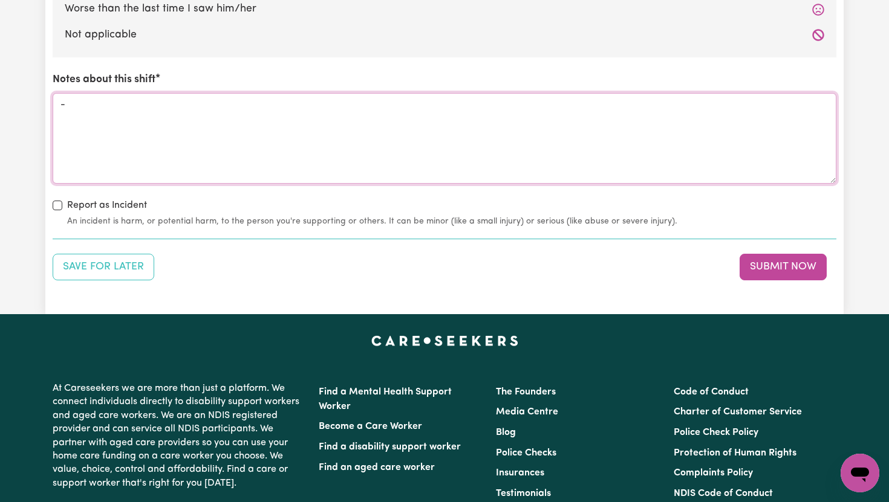
type textarea "-"
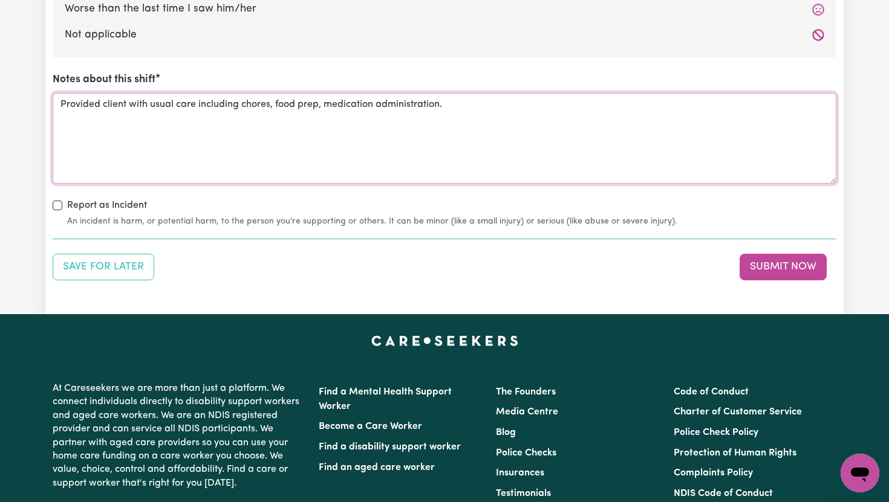
click at [322, 105] on textarea "Provided client with usual care including chores, food prep, medication adminis…" at bounding box center [444, 138] width 783 height 91
click at [477, 96] on textarea "Provided client with usual care including chores, food prep, and medication adm…" at bounding box center [444, 138] width 783 height 91
click at [476, 103] on textarea "Provided client with usual care including chores, food prep, and medication adm…" at bounding box center [444, 138] width 783 height 91
click at [456, 104] on textarea "Provided client with usual care including chores, food prep, and medication adm…" at bounding box center [444, 138] width 783 height 91
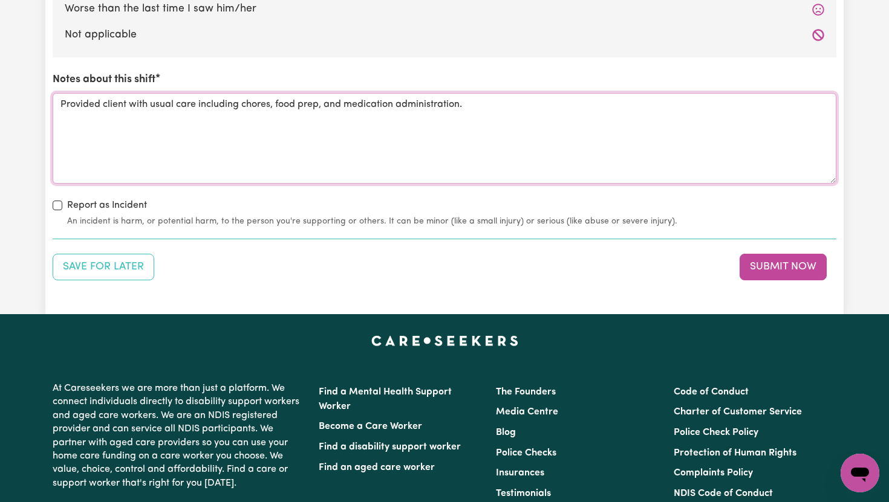
click at [456, 104] on textarea "Provided client with usual care including chores, food prep, and medication adm…" at bounding box center [444, 138] width 783 height 91
click at [481, 112] on textarea "Provided client with usual care including chores, food prep, and medication adm…" at bounding box center [444, 138] width 783 height 91
type textarea "Provided client with usual care including chores, food prep, and medication adm…"
click at [766, 258] on button "Submit Now" at bounding box center [782, 267] width 87 height 27
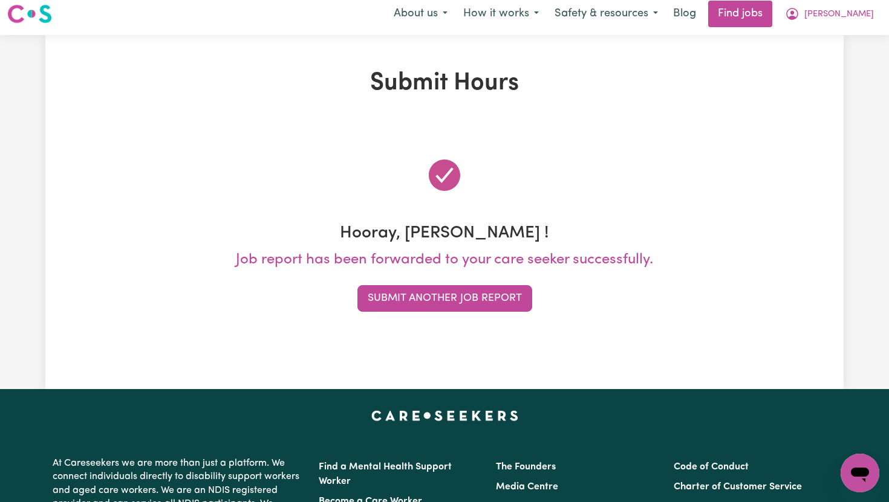
scroll to position [0, 0]
